Goal: Task Accomplishment & Management: Manage account settings

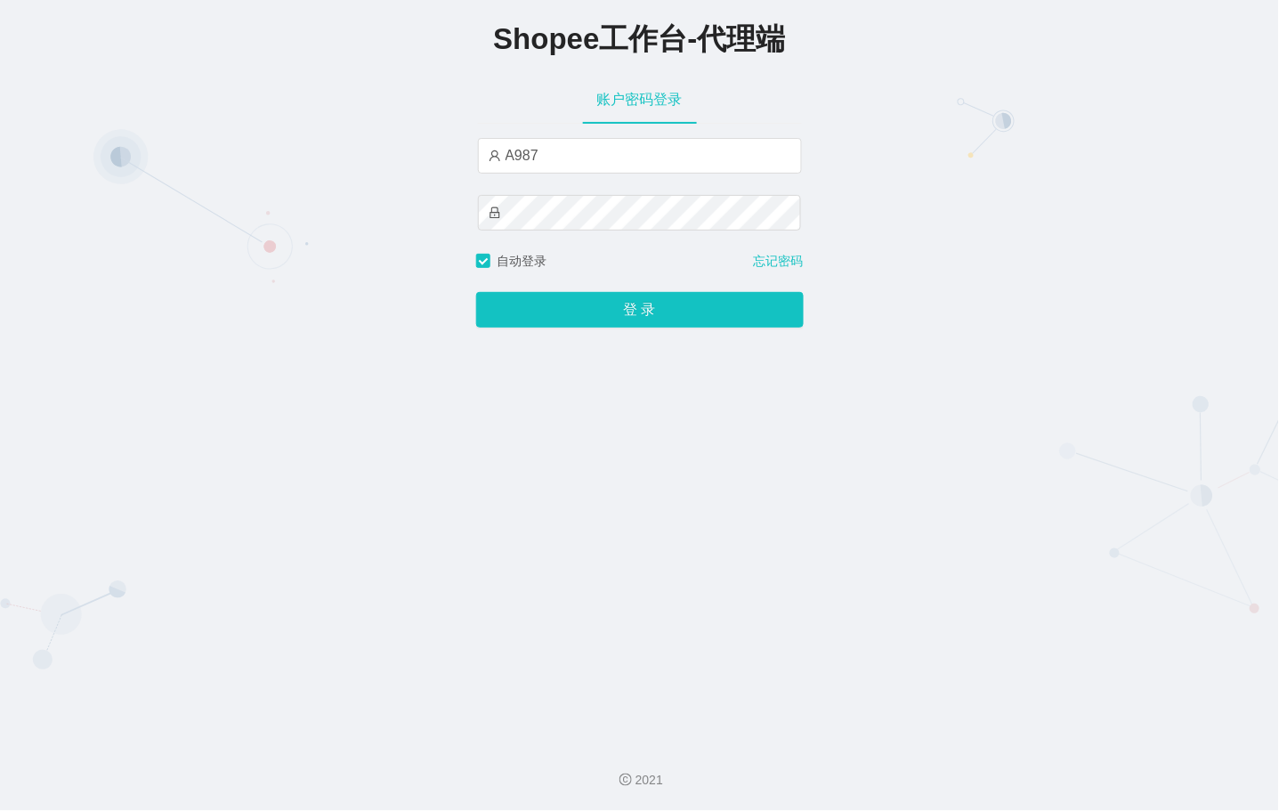
click at [458, 149] on div "Shopee工作台-代理端 账户密码登录 A987 自动登录 忘记密码 登 录" at bounding box center [639, 364] width 1279 height 728
type input "用"
type input "永赚981"
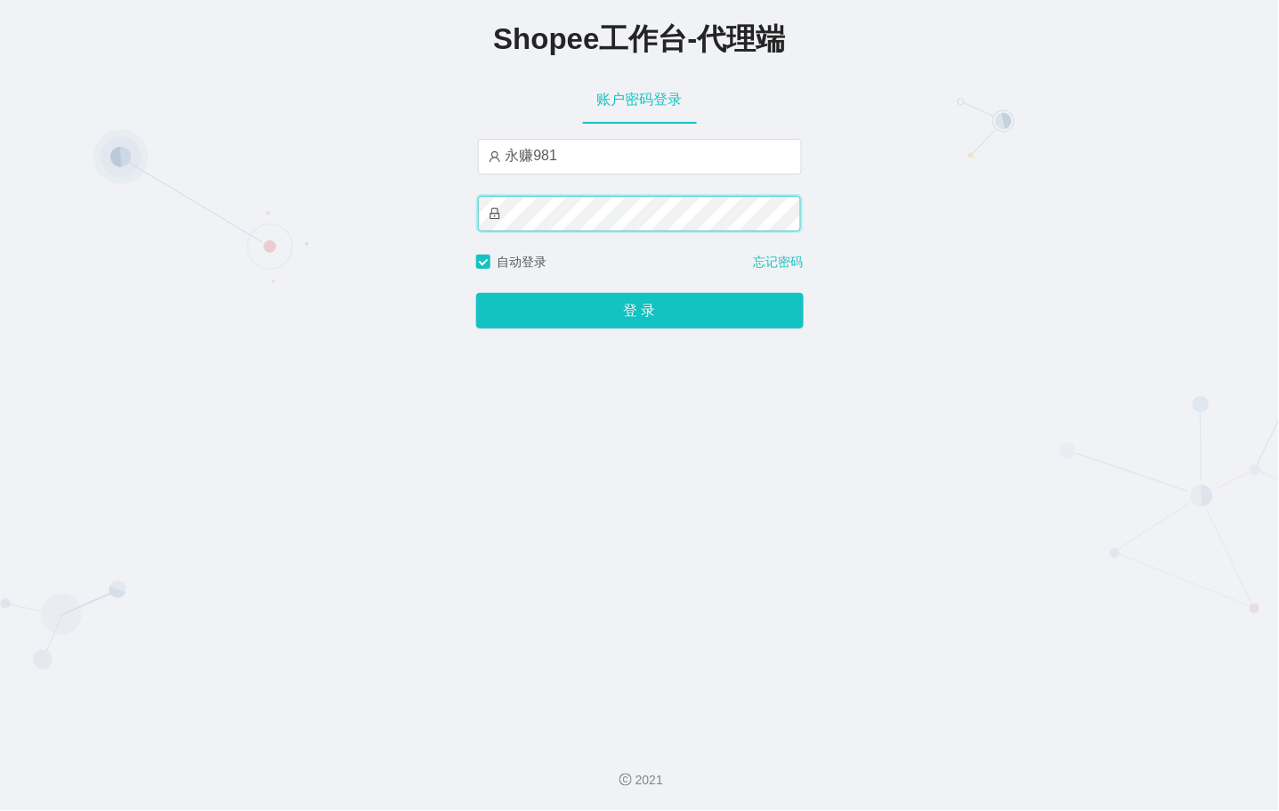
click at [476, 293] on button "登 录" at bounding box center [640, 311] width 328 height 36
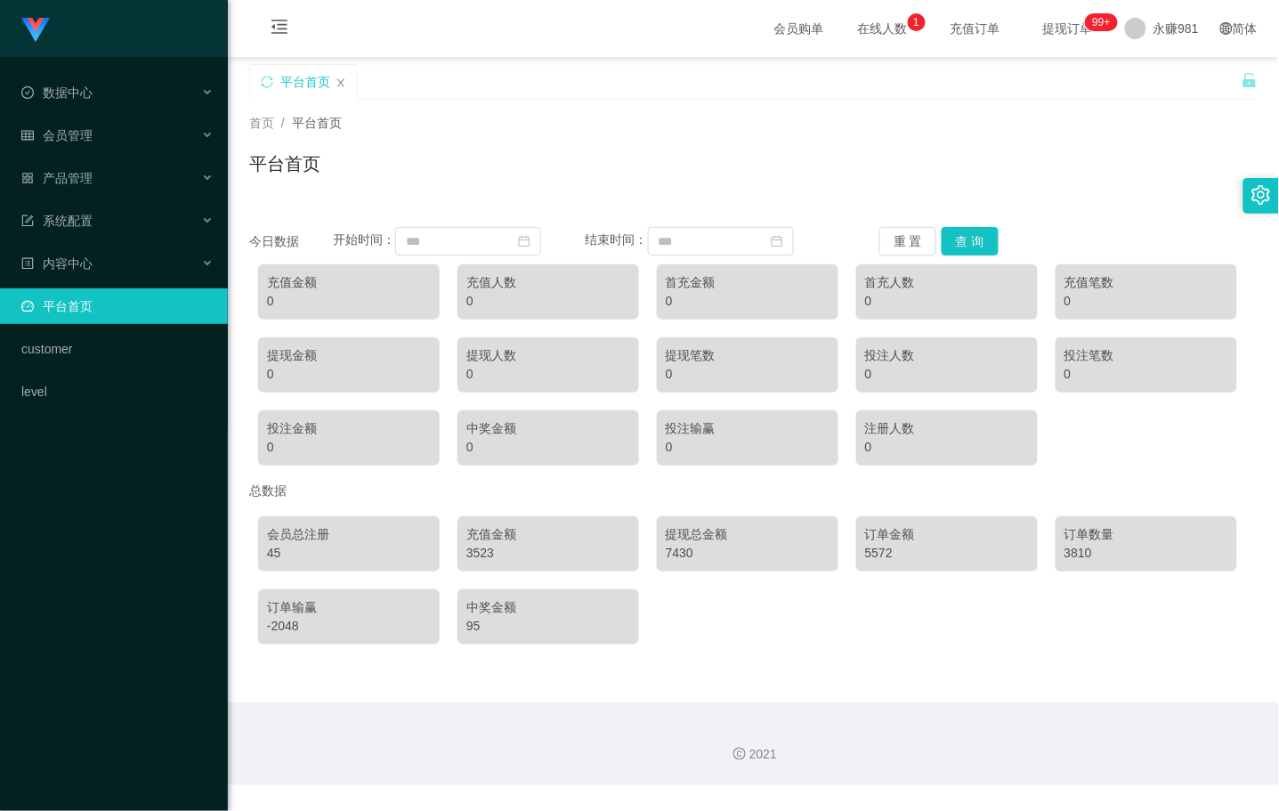
drag, startPoint x: 872, startPoint y: 117, endPoint x: 718, endPoint y: 144, distance: 156.3
click at [872, 118] on div "首页 / 平台首页 /" at bounding box center [753, 123] width 1008 height 19
click at [81, 145] on div "会员管理" at bounding box center [114, 135] width 228 height 36
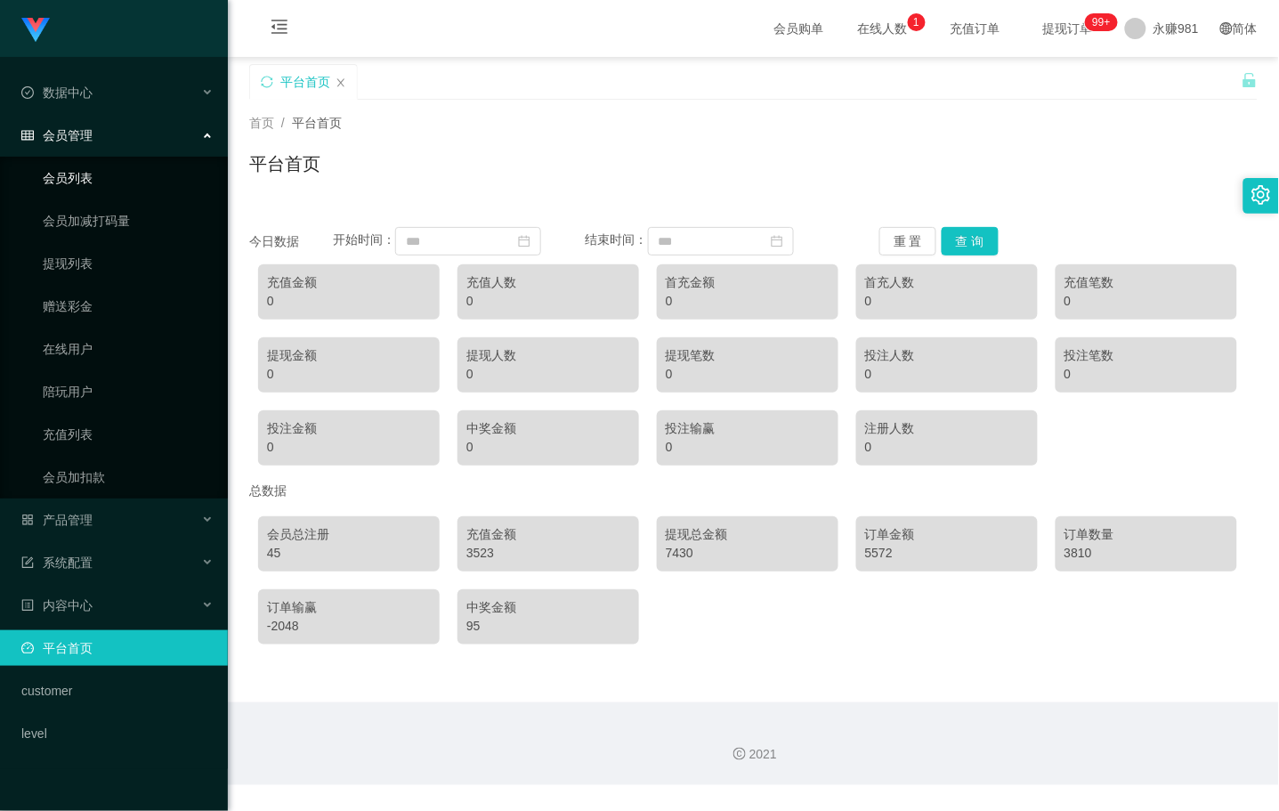
click at [74, 183] on link "会员列表" at bounding box center [128, 178] width 171 height 36
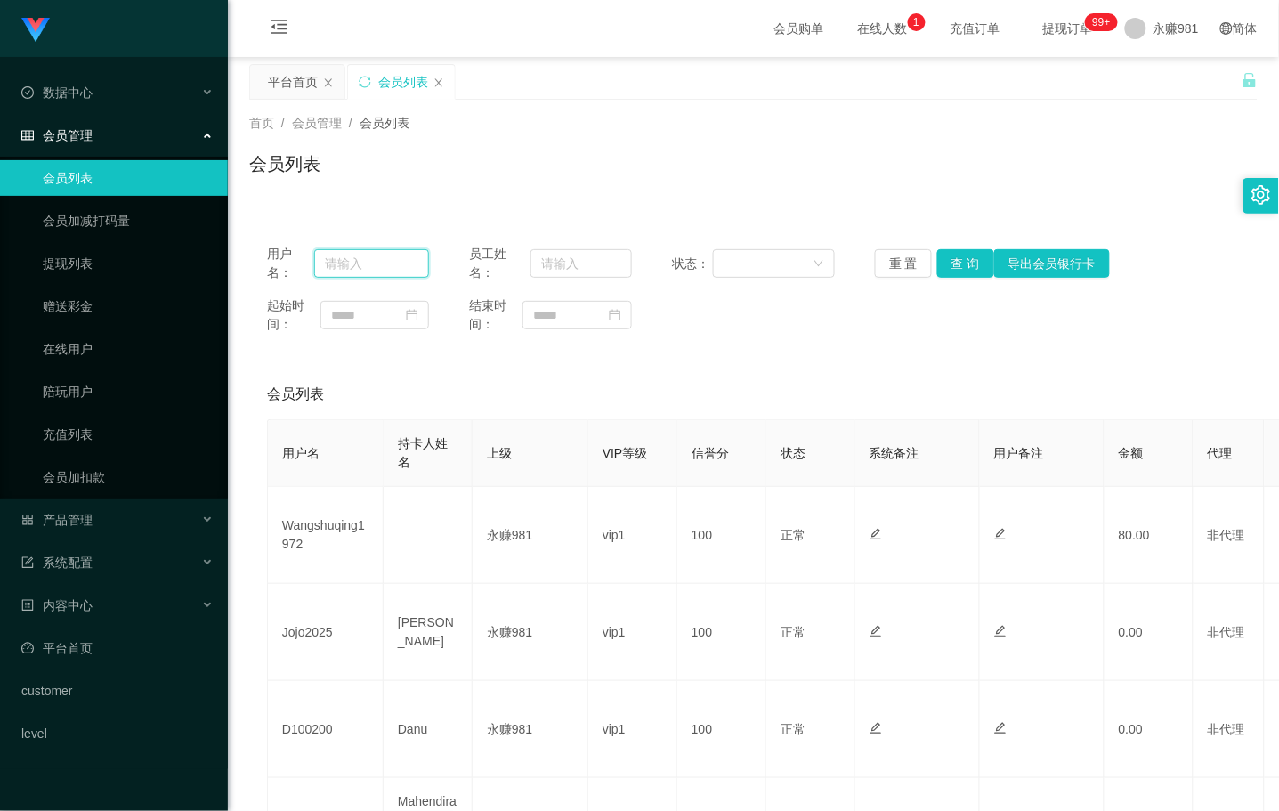
click at [371, 271] on input "text" at bounding box center [371, 263] width 115 height 28
paste input "Wangshuqing1972"
type input "Wangshuqing1972"
click at [965, 263] on button "查 询" at bounding box center [965, 263] width 57 height 28
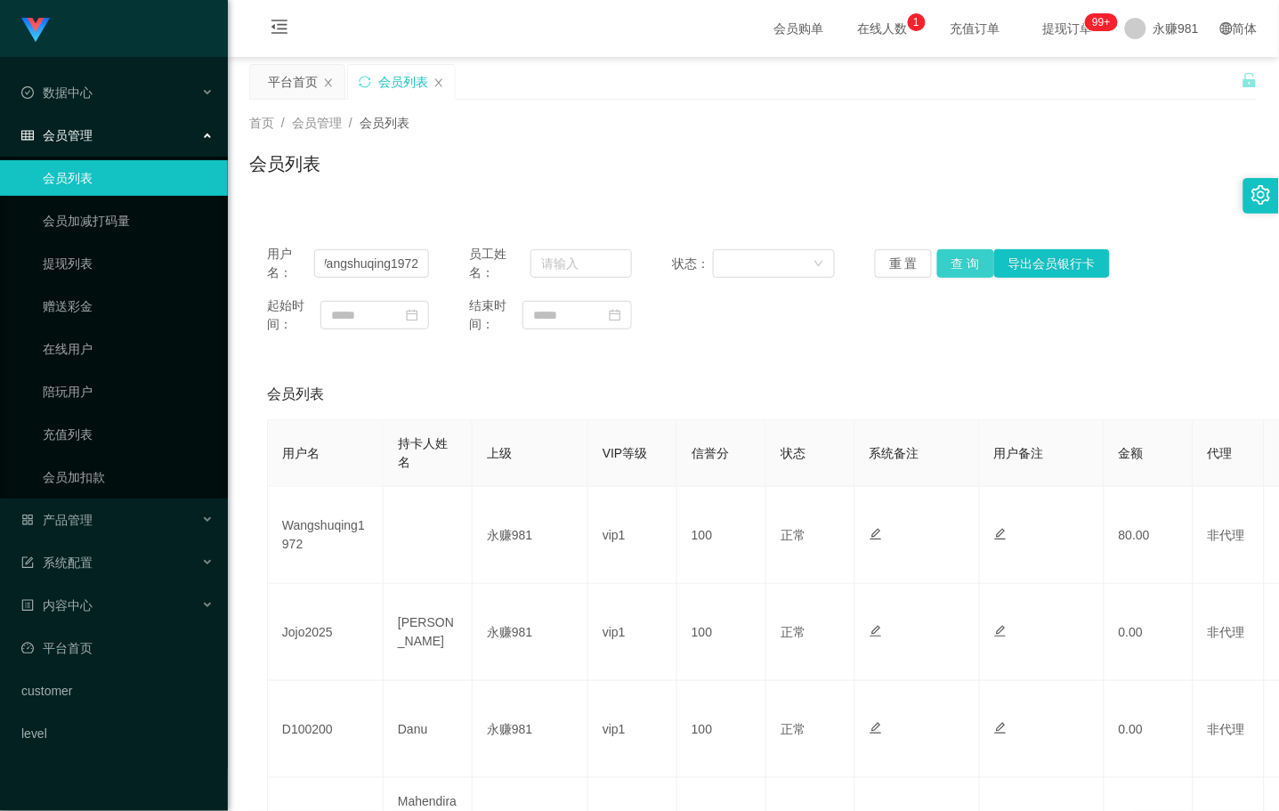
scroll to position [0, 0]
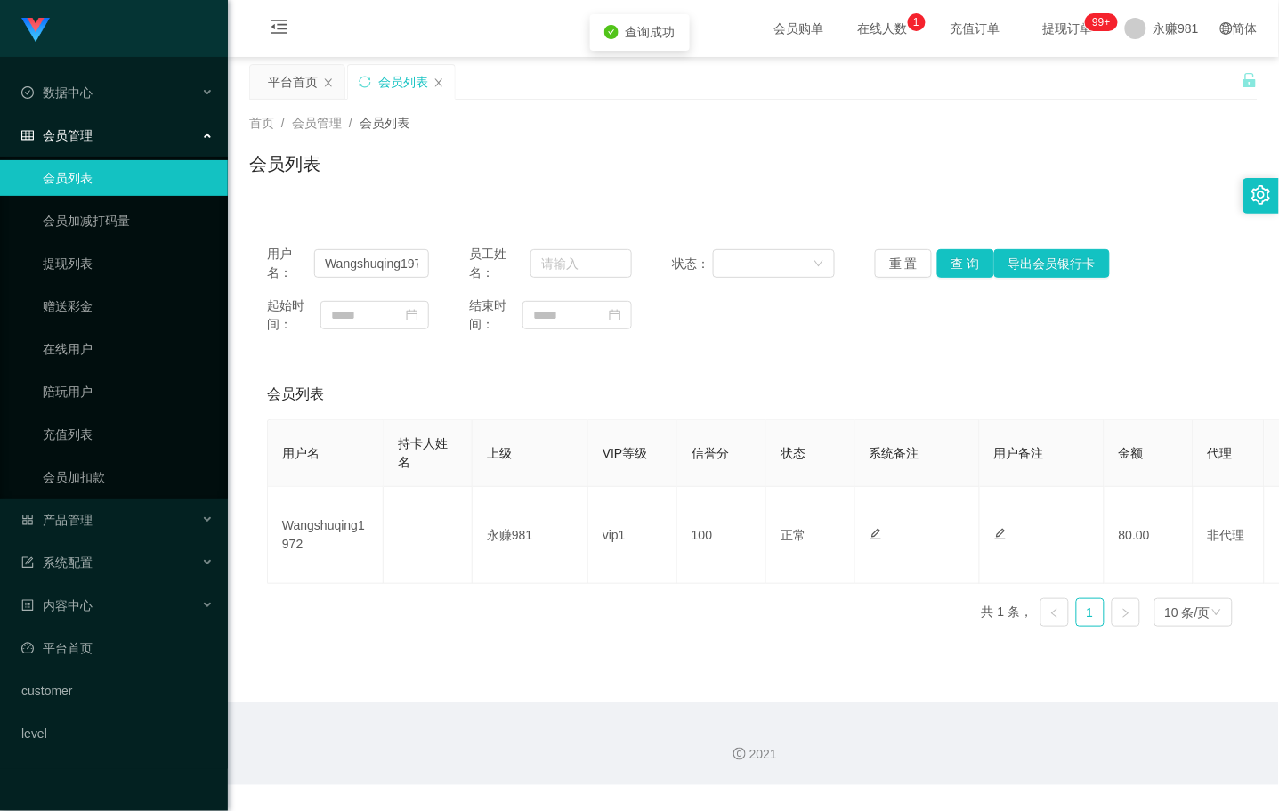
click at [792, 644] on main "关闭左侧 关闭右侧 关闭其它 刷新页面 平台首页 会员列表 首页 / 会员管理 / 会员列表 / 会员列表 用户名： Wangshuqing1972 员工姓名…" at bounding box center [753, 379] width 1051 height 645
click at [90, 505] on div "产品管理" at bounding box center [114, 520] width 228 height 36
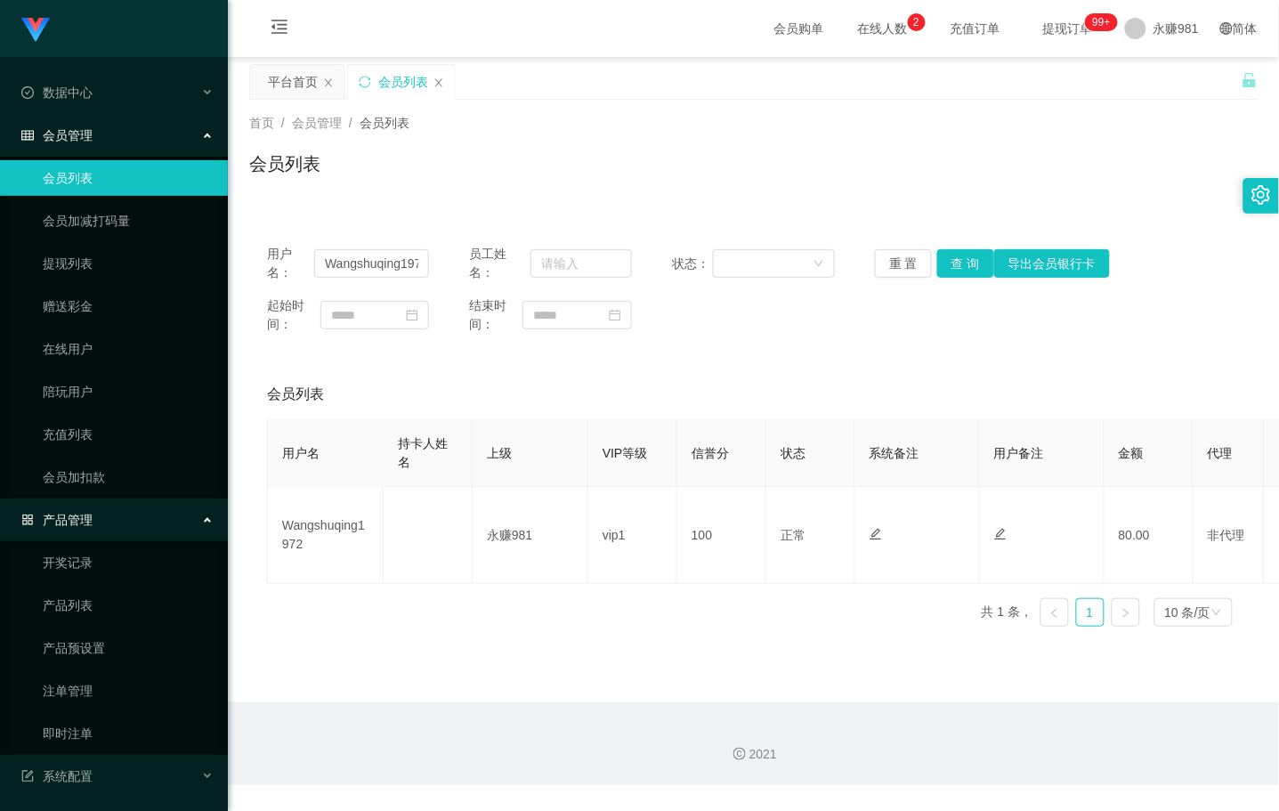
scroll to position [99, 0]
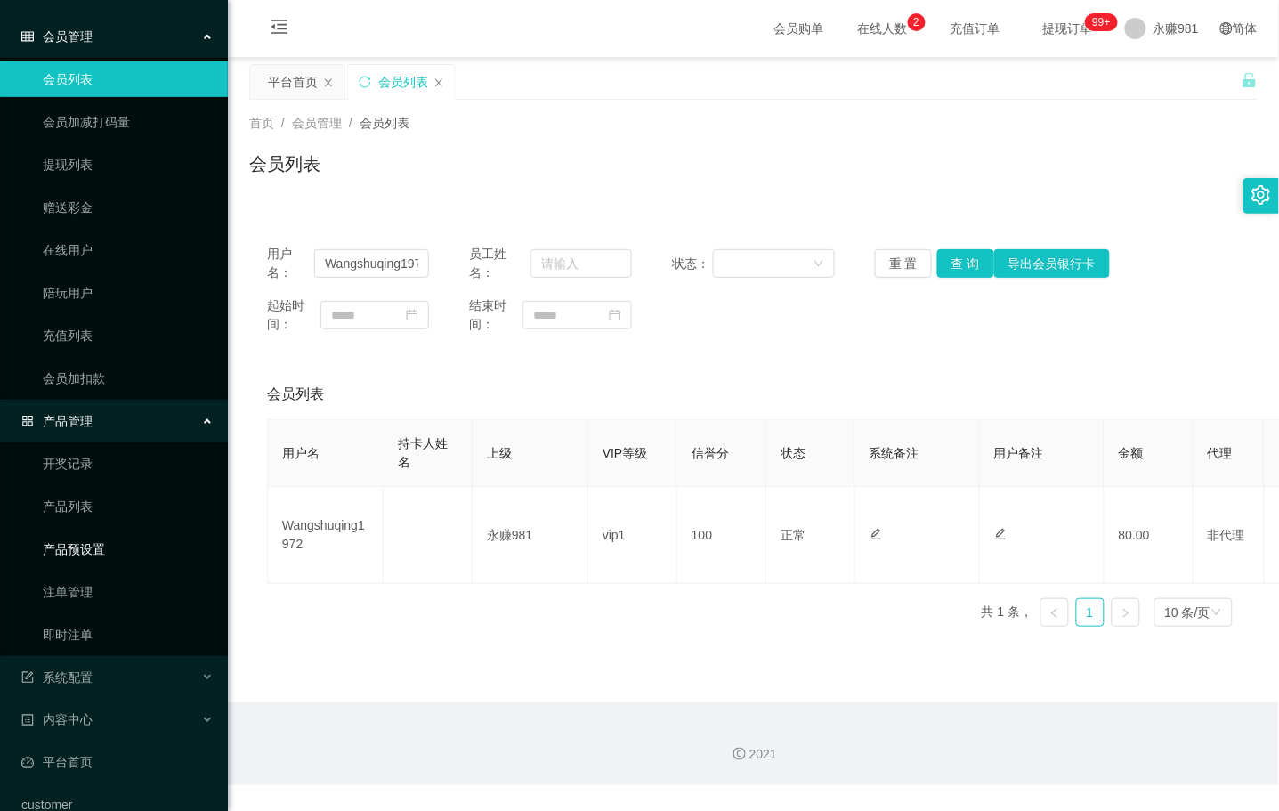
click at [92, 531] on link "产品预设置" at bounding box center [128, 549] width 171 height 36
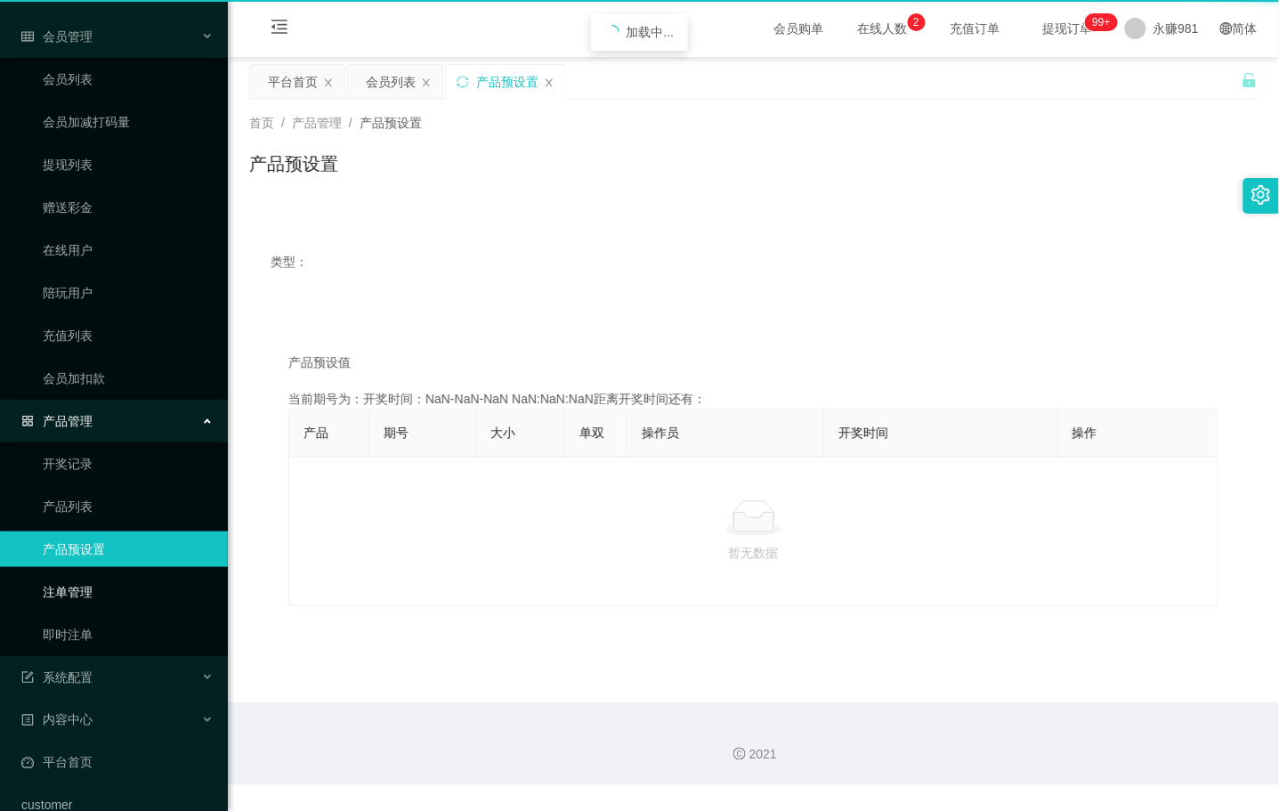
click at [92, 535] on ul "开奖记录 产品列表 产品预设置 注单管理 即时注单" at bounding box center [114, 549] width 228 height 214
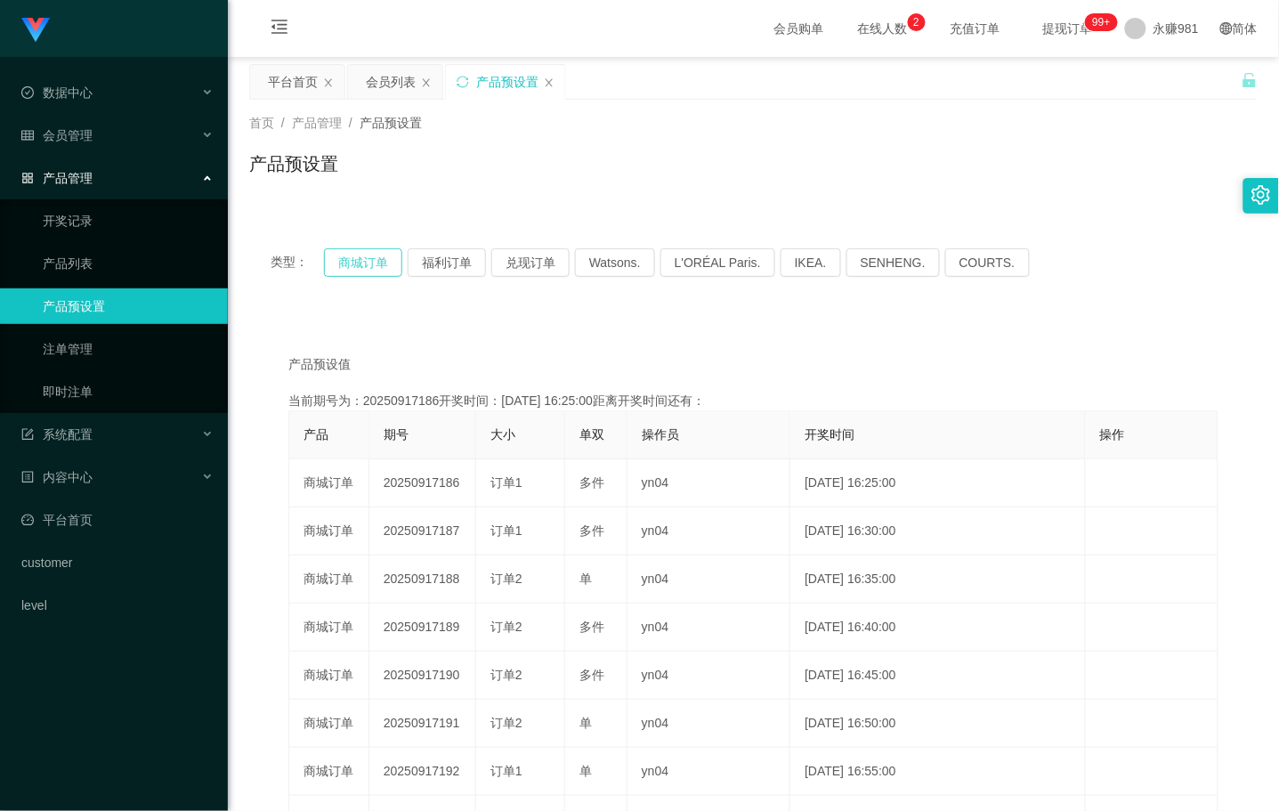
click at [356, 262] on button "商城订单" at bounding box center [363, 262] width 78 height 28
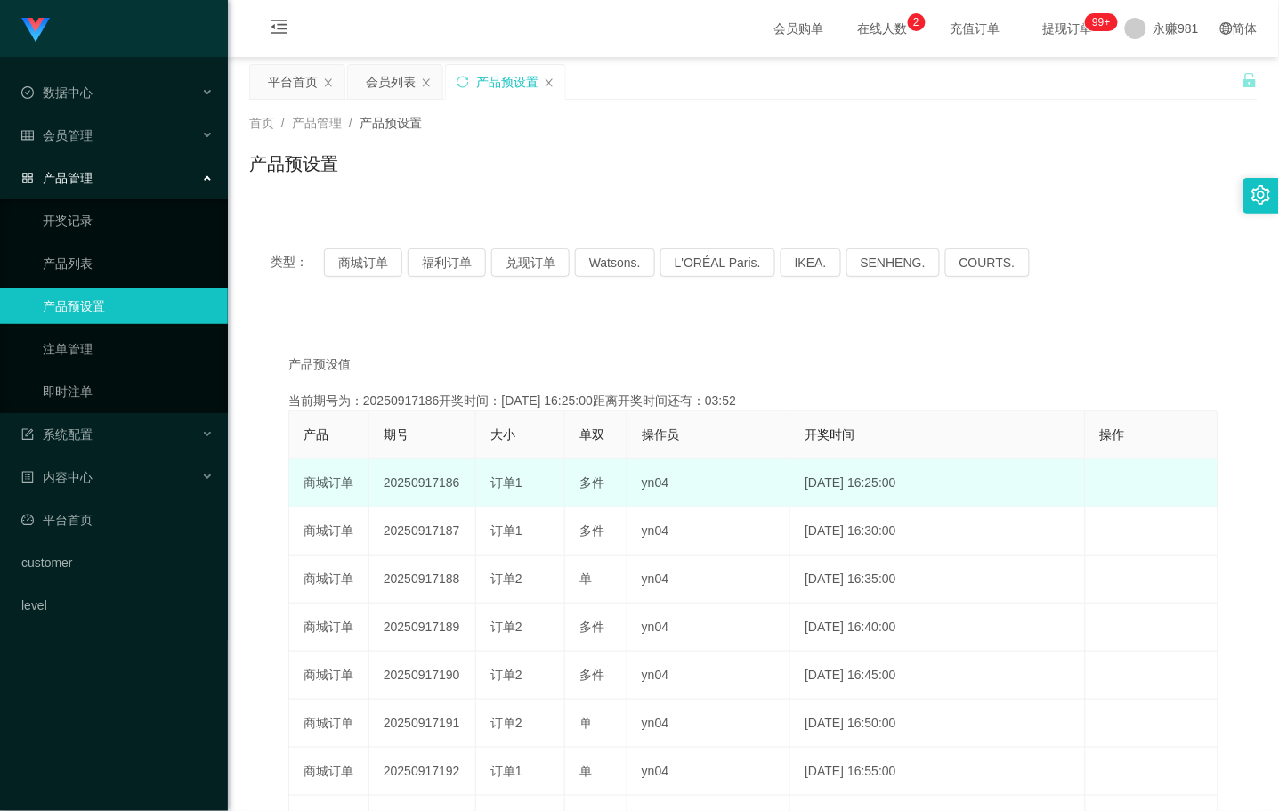
drag, startPoint x: 491, startPoint y: 478, endPoint x: 530, endPoint y: 477, distance: 38.3
click at [530, 477] on div "订单1" at bounding box center [520, 483] width 60 height 19
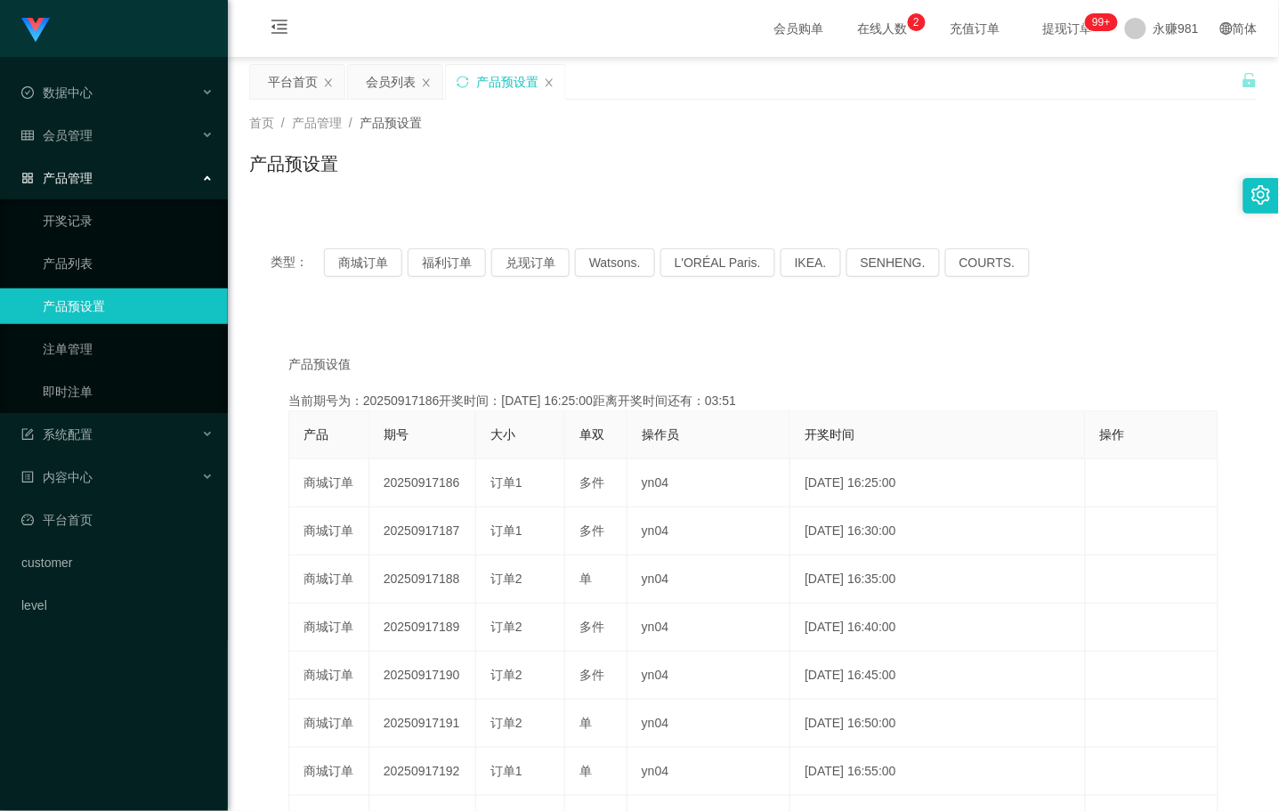
copy span "订单1"
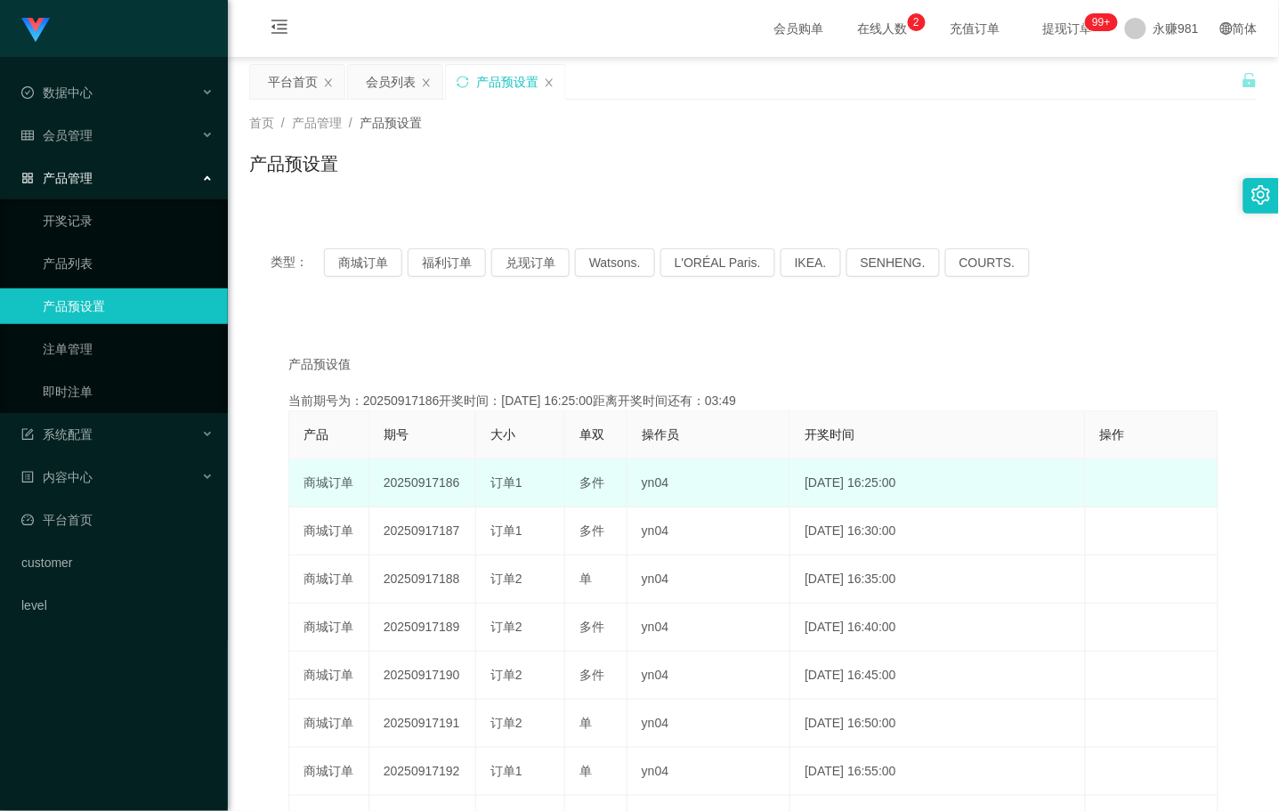
drag, startPoint x: 440, startPoint y: 482, endPoint x: 458, endPoint y: 482, distance: 18.7
click at [458, 482] on td "20250917186" at bounding box center [422, 483] width 107 height 48
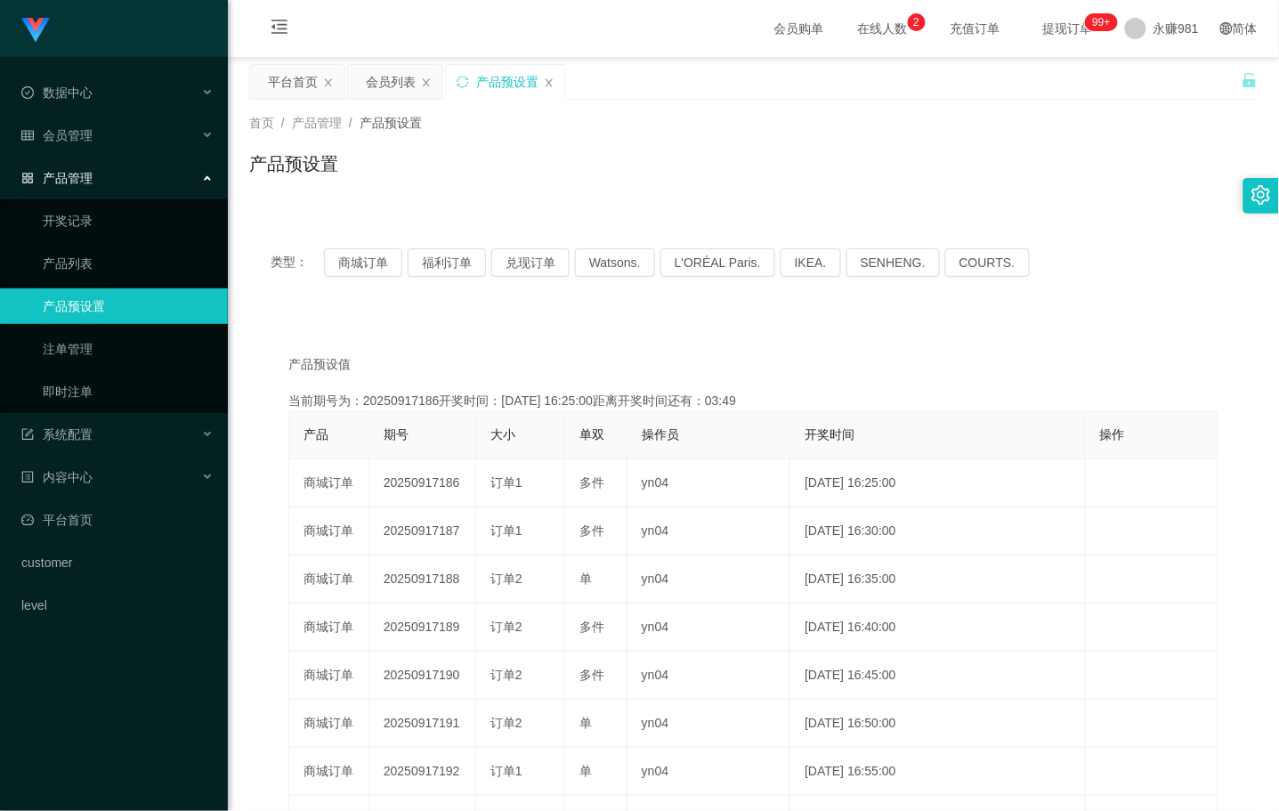
copy td "186"
click at [526, 325] on div "产品预设值 添加期号 当前期号为：20250917186开奖时间：[DATE] 16:25:00距离开奖时间还有：02:29 产品 期号 大小 单双 操作员 …" at bounding box center [753, 667] width 1008 height 702
click at [107, 388] on link "即时注单" at bounding box center [128, 392] width 171 height 36
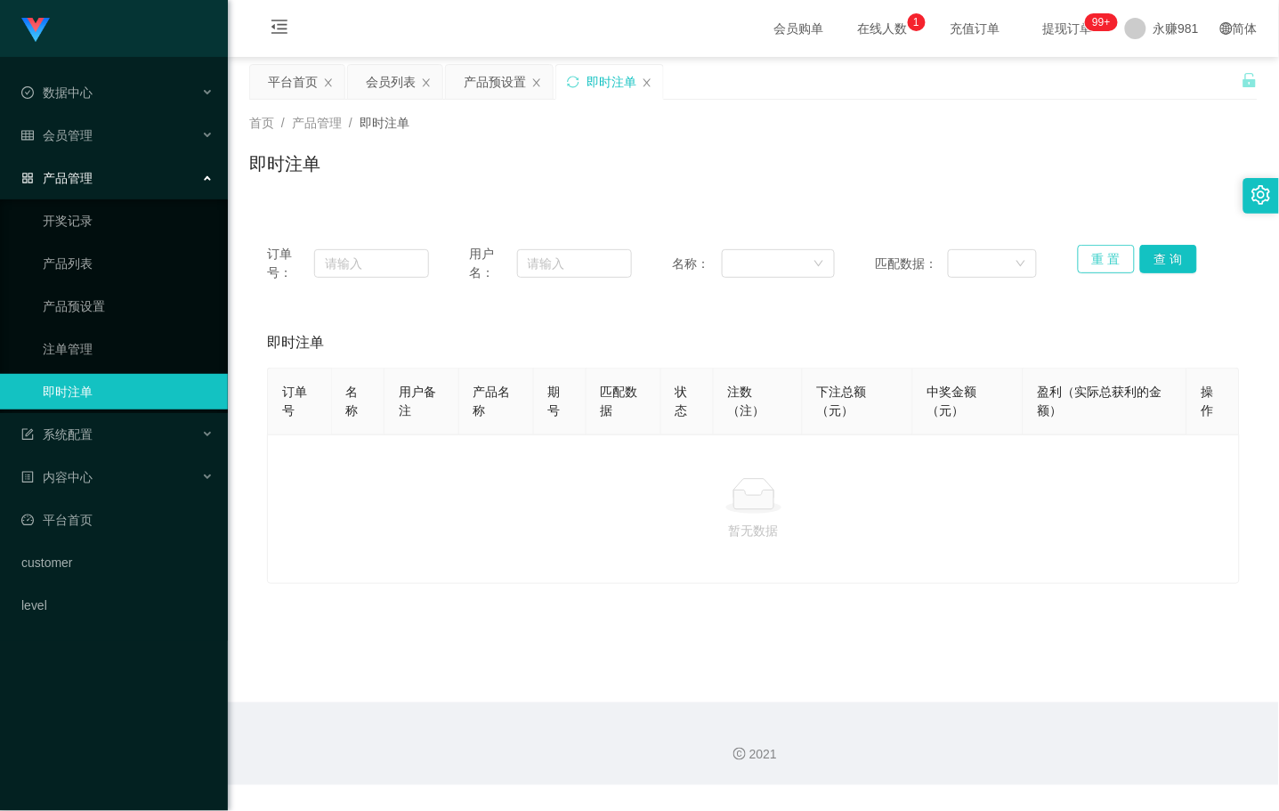
click at [1089, 262] on button "重 置" at bounding box center [1106, 259] width 57 height 28
click at [101, 367] on ul "开奖记录 产品列表 产品预设置 注单管理 即时注单" at bounding box center [114, 306] width 228 height 214
click at [101, 349] on link "注单管理" at bounding box center [128, 349] width 171 height 36
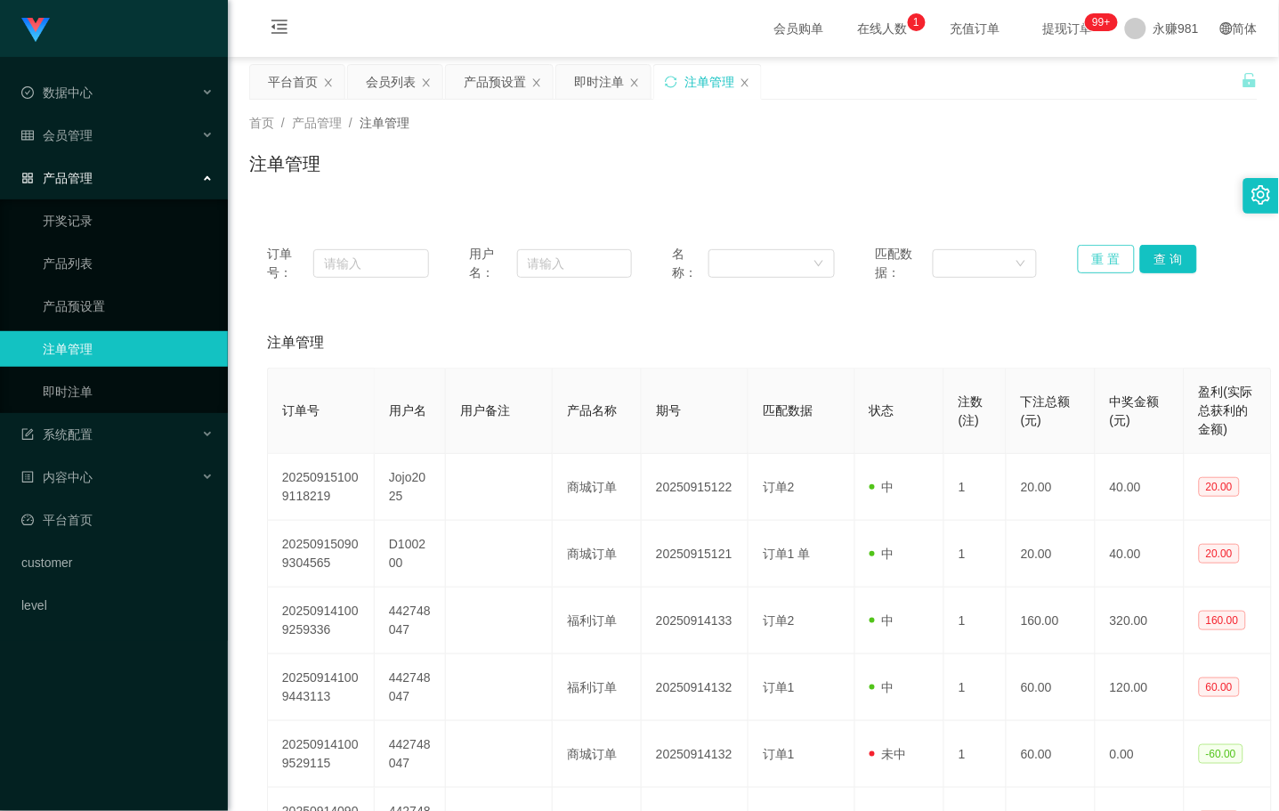
click at [1091, 262] on button "重 置" at bounding box center [1106, 259] width 57 height 28
click at [94, 383] on link "即时注单" at bounding box center [128, 392] width 171 height 36
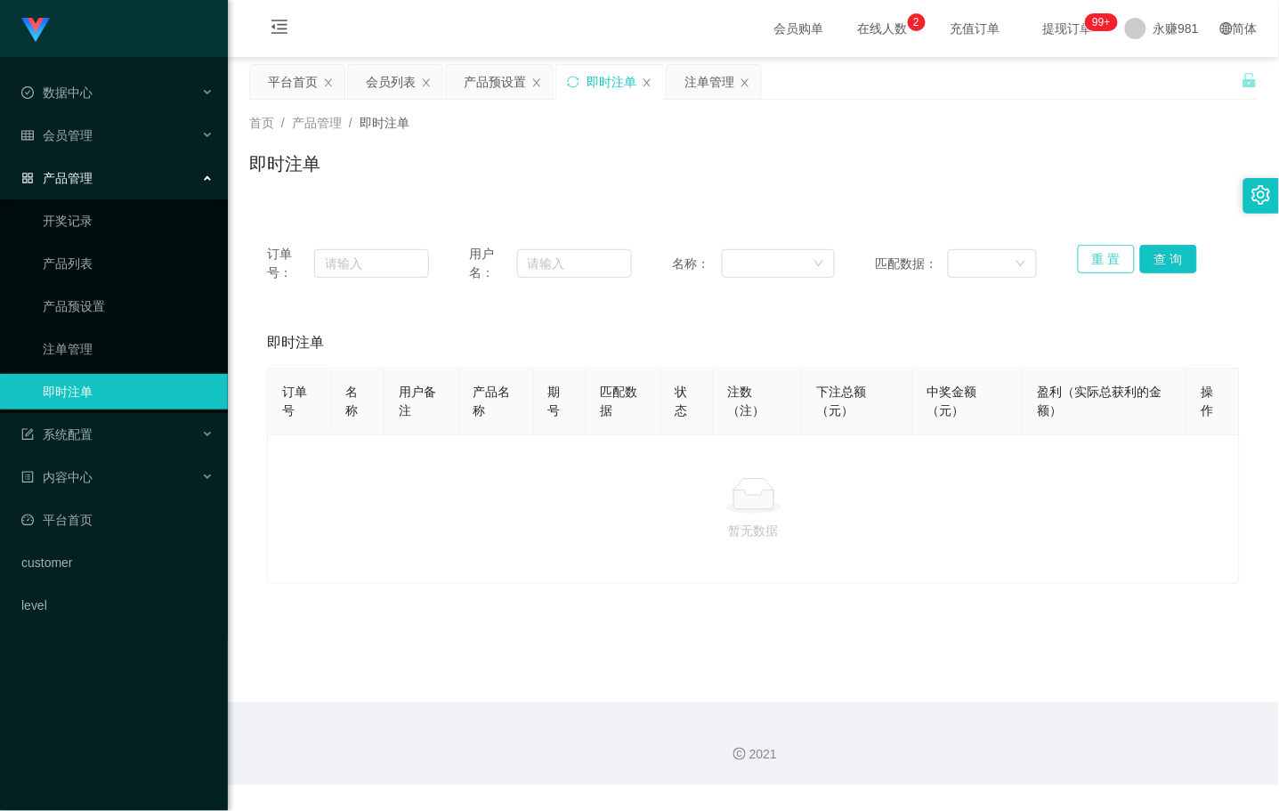
click at [1109, 258] on button "重 置" at bounding box center [1106, 259] width 57 height 28
click at [93, 304] on link "产品预设置" at bounding box center [128, 306] width 171 height 36
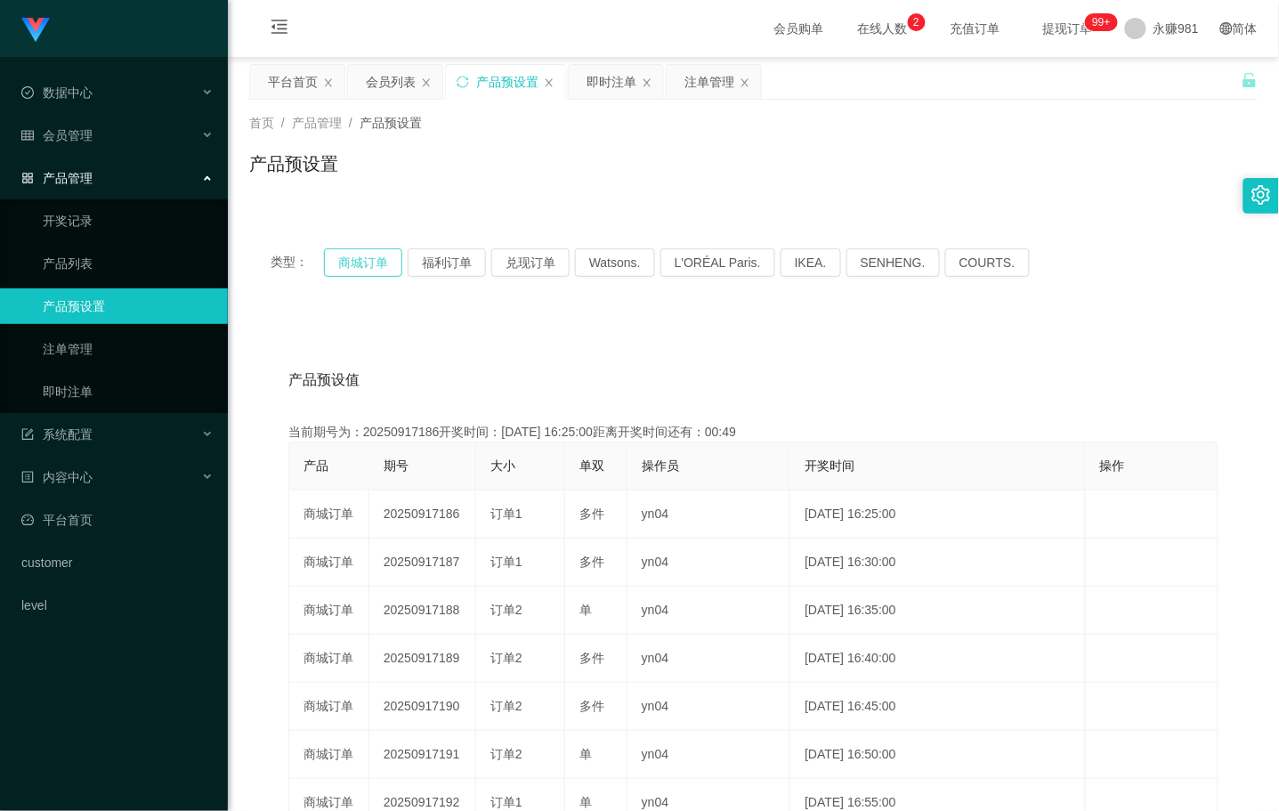
click at [358, 256] on button "商城订单" at bounding box center [363, 262] width 78 height 28
